Goal: Information Seeking & Learning: Learn about a topic

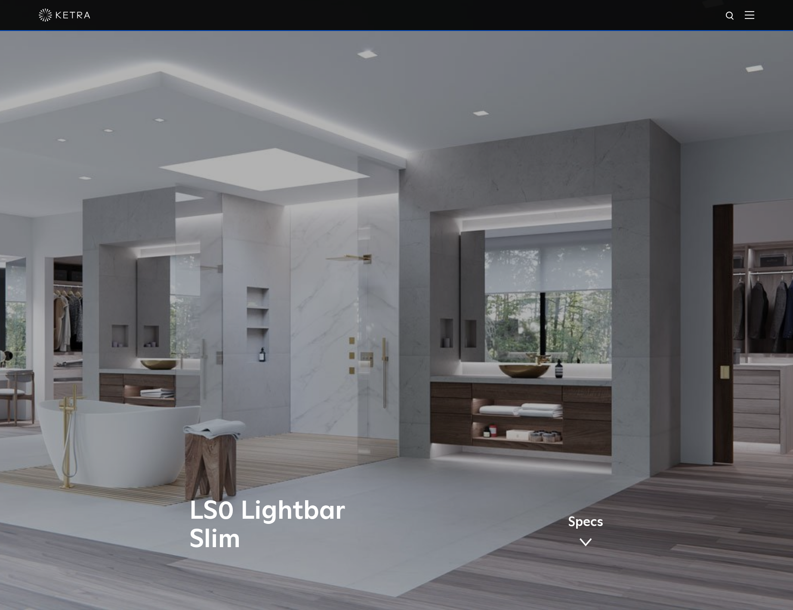
click at [189, 108] on div "LS0 Lightbar Slim Specs" at bounding box center [396, 305] width 793 height 610
click at [240, 91] on div "LS0 Lightbar Slim Specs" at bounding box center [396, 305] width 793 height 610
